Goal: Information Seeking & Learning: Learn about a topic

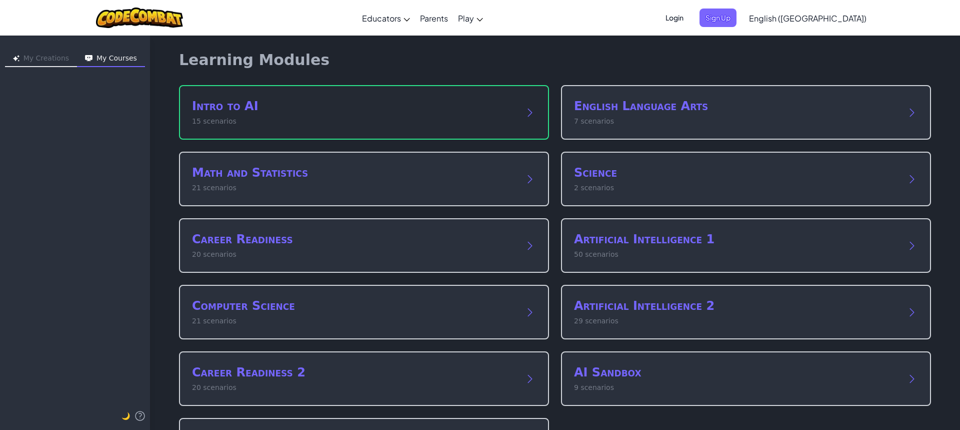
click at [269, 106] on h2 "Intro to AI" at bounding box center [354, 106] width 324 height 16
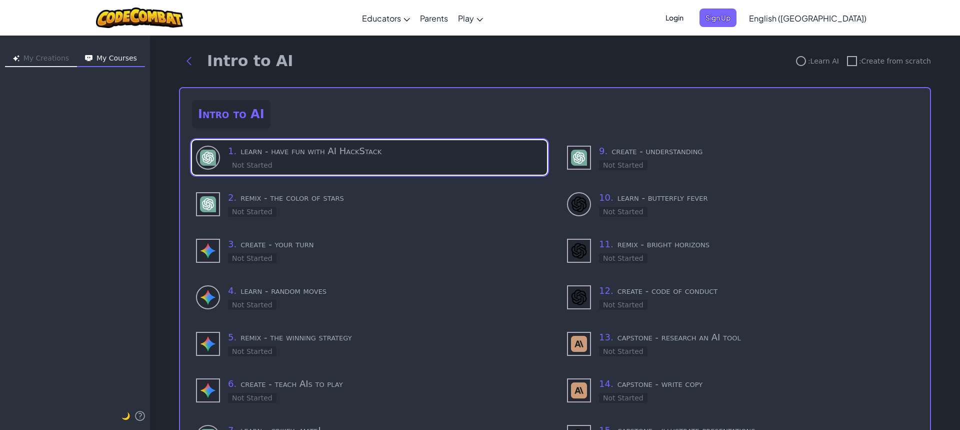
click at [297, 156] on h3 "1 . learn - have fun with AI HackStack" at bounding box center [385, 151] width 315 height 14
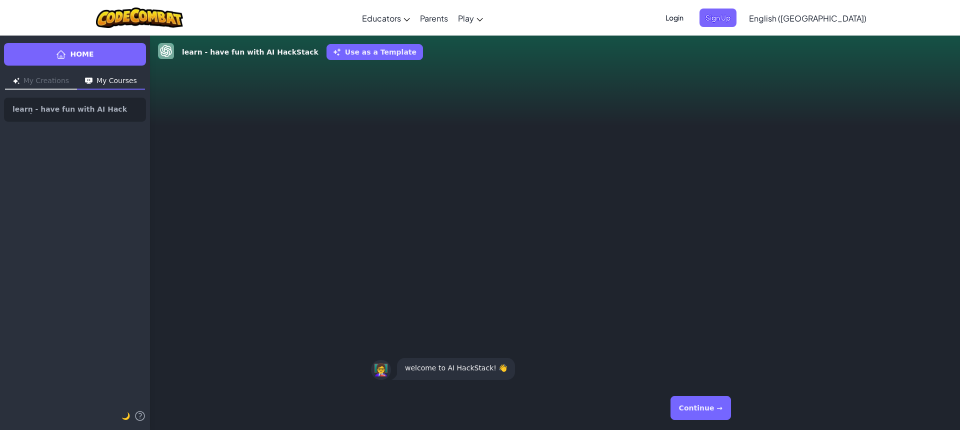
click at [701, 407] on button "Continue →" at bounding box center [701, 408] width 61 height 24
click at [687, 399] on button "Continue →" at bounding box center [701, 408] width 61 height 24
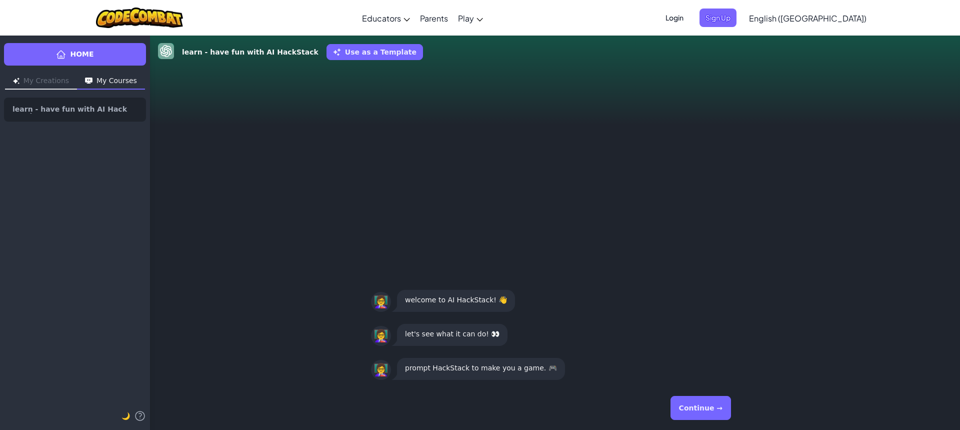
click at [704, 408] on button "Continue →" at bounding box center [701, 408] width 61 height 24
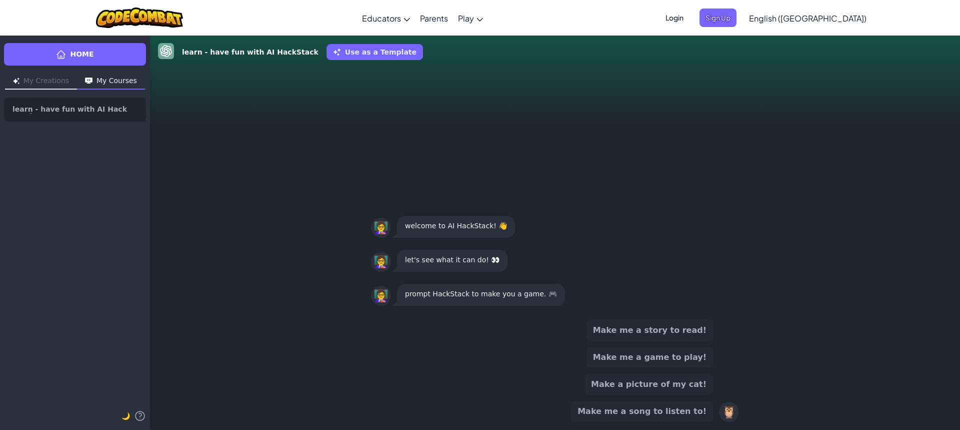
click at [657, 357] on button "Make me a game to play!" at bounding box center [650, 357] width 127 height 21
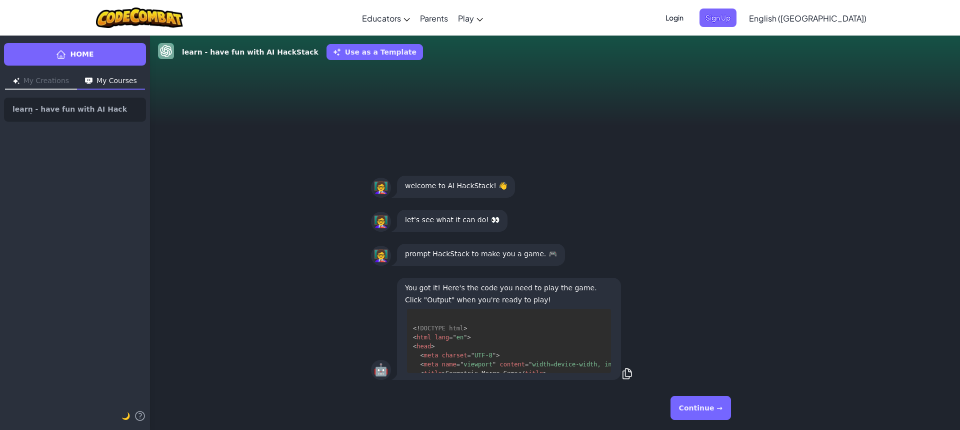
scroll to position [55, 0]
click at [705, 404] on button "Continue →" at bounding box center [701, 408] width 61 height 24
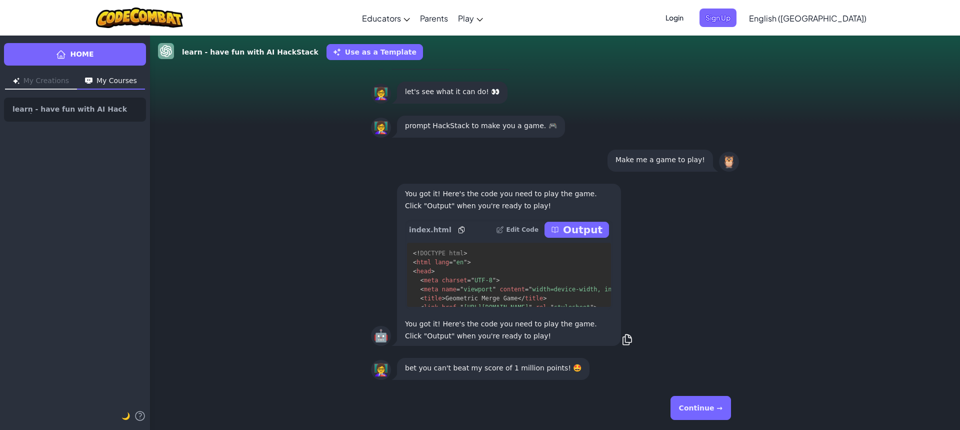
click at [572, 228] on p "Output" at bounding box center [583, 230] width 40 height 14
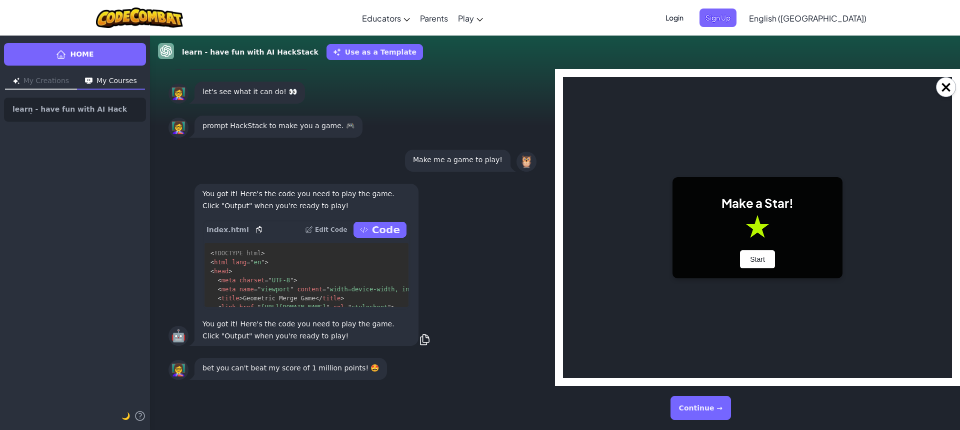
scroll to position [0, 0]
click at [768, 257] on button "Start" at bounding box center [757, 259] width 35 height 18
